Goal: Task Accomplishment & Management: Use online tool/utility

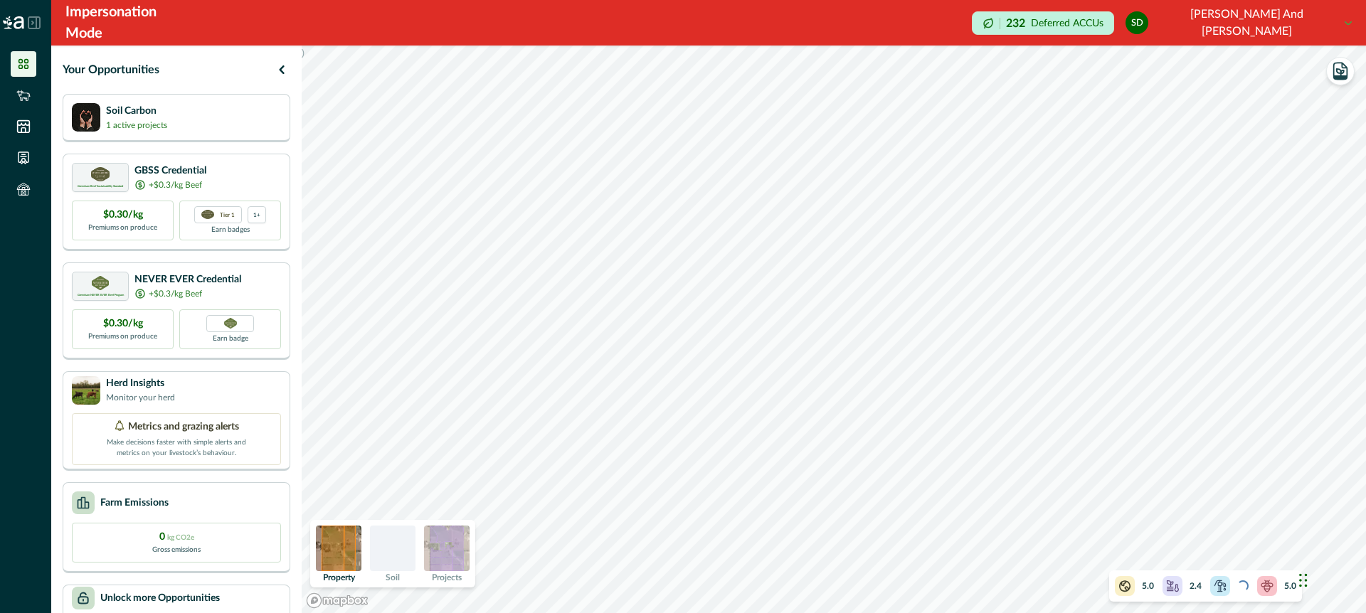
click at [449, 550] on img at bounding box center [447, 549] width 46 height 46
click at [403, 555] on div at bounding box center [393, 549] width 46 height 46
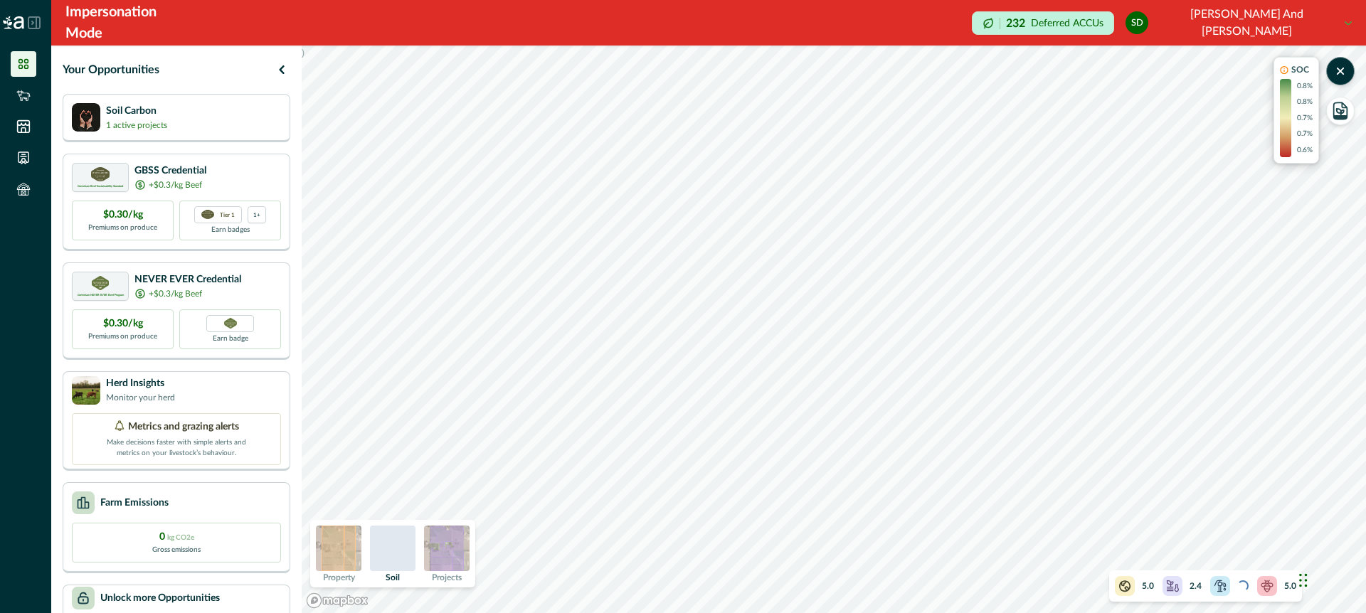
click at [403, 555] on div at bounding box center [393, 549] width 46 height 46
click at [395, 543] on div at bounding box center [393, 549] width 46 height 46
click at [434, 550] on img at bounding box center [447, 549] width 46 height 46
click at [400, 546] on div at bounding box center [393, 549] width 46 height 46
click at [462, 559] on img at bounding box center [447, 549] width 46 height 46
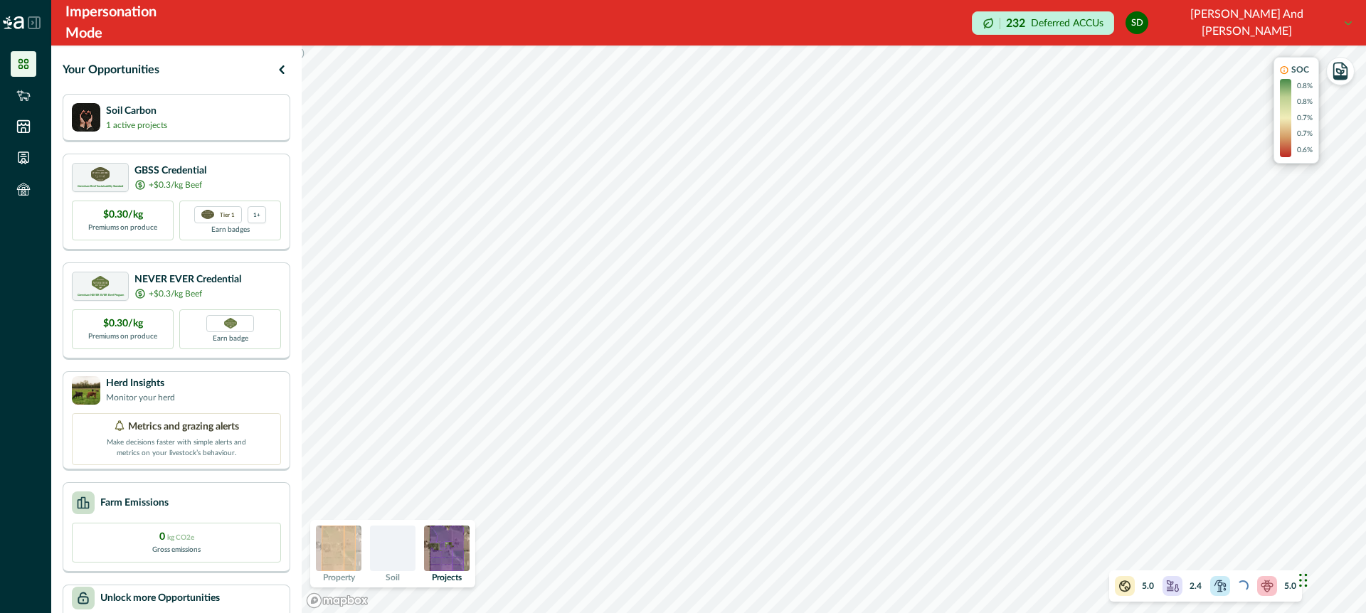
click at [344, 551] on img at bounding box center [339, 549] width 46 height 46
click at [399, 549] on div at bounding box center [393, 549] width 46 height 46
